Goal: Task Accomplishment & Management: Use online tool/utility

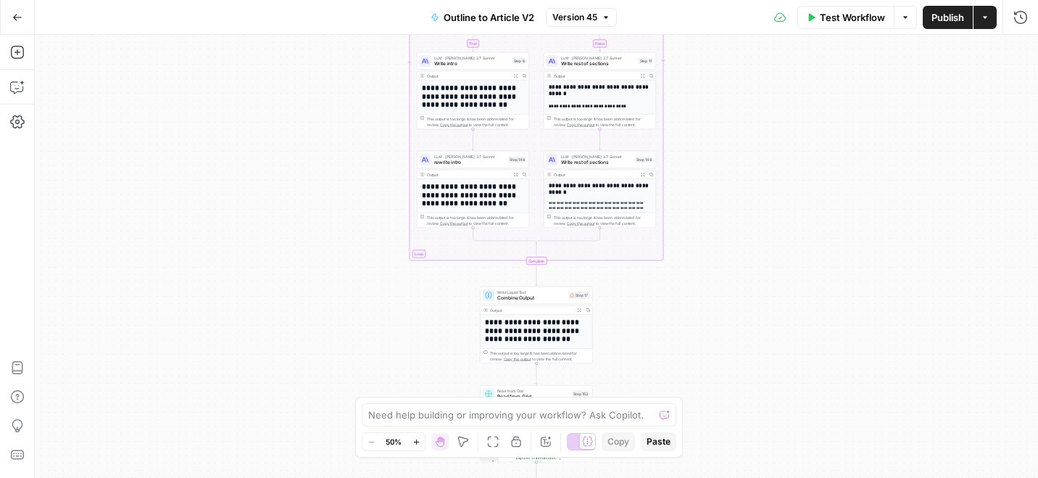
click at [863, 190] on div "true false Workflow Set Inputs Inputs LLM · GPT-5 Extract Title Step 107 Output…" at bounding box center [536, 256] width 1003 height 443
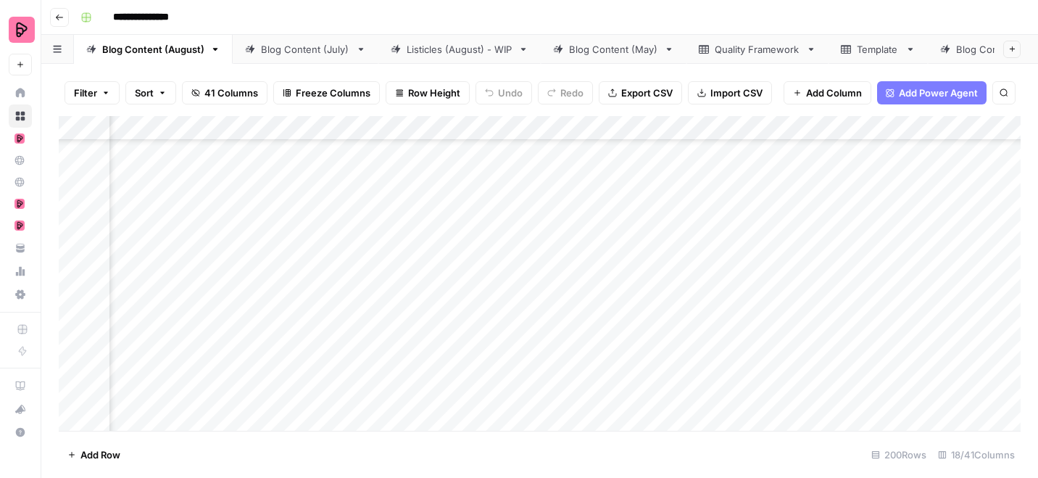
scroll to position [3391, 756]
click at [766, 301] on div "Add Column" at bounding box center [540, 273] width 962 height 315
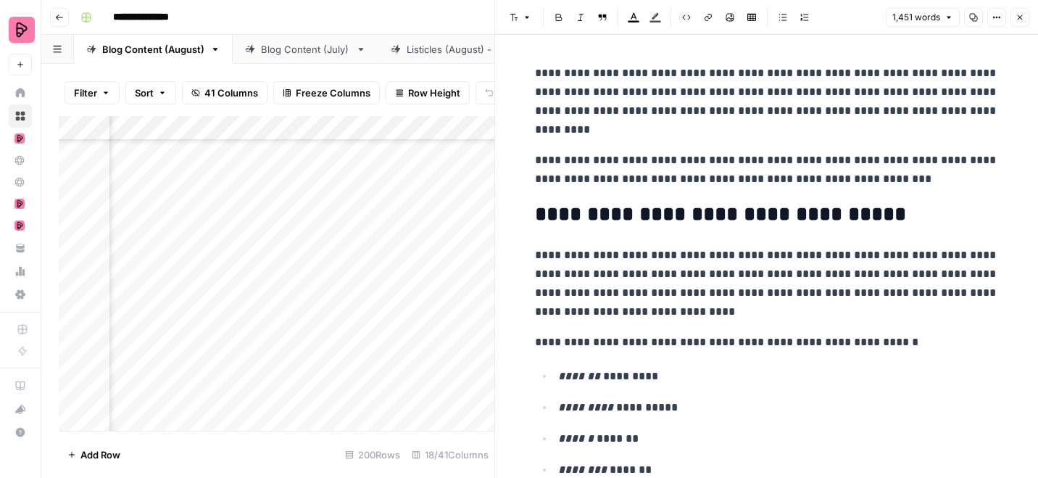
scroll to position [8, 0]
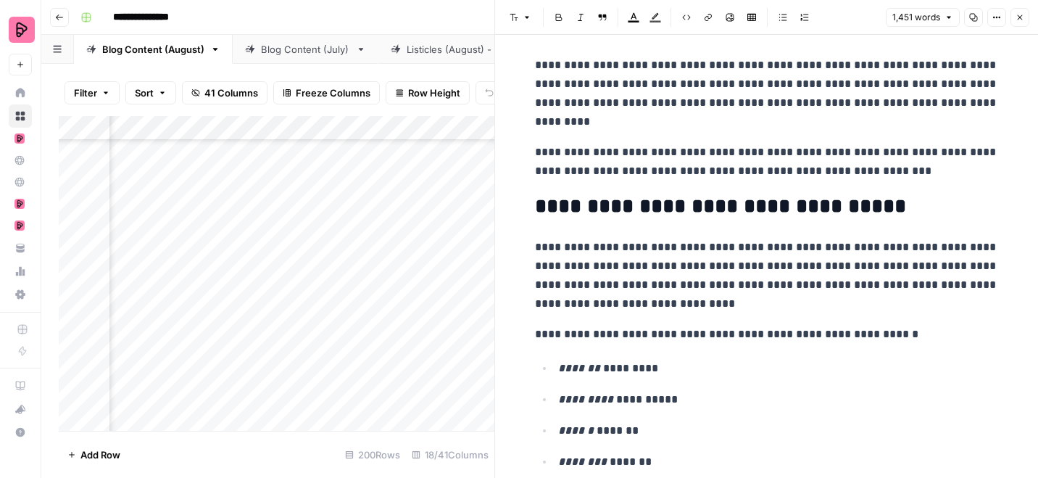
click at [1022, 19] on icon "button" at bounding box center [1020, 17] width 9 height 9
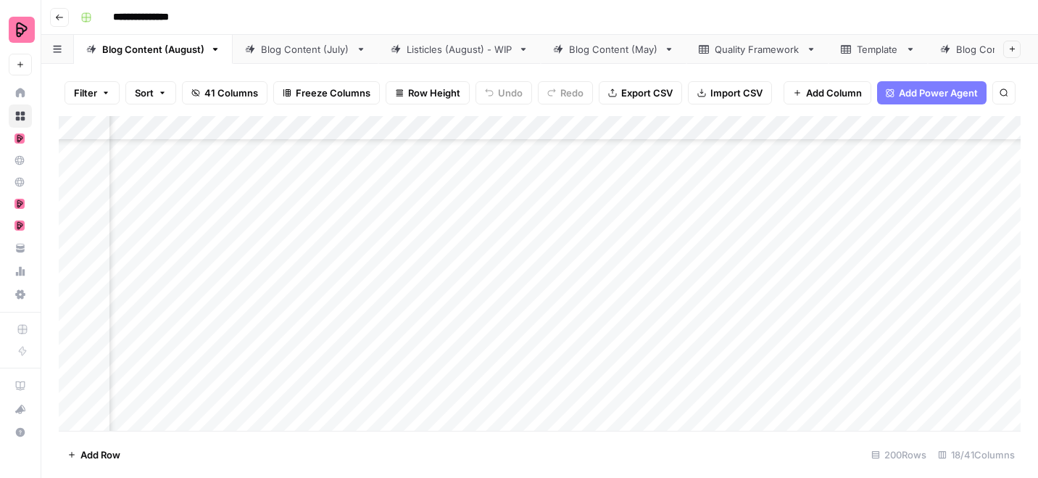
scroll to position [0, 756]
